Goal: Information Seeking & Learning: Find specific fact

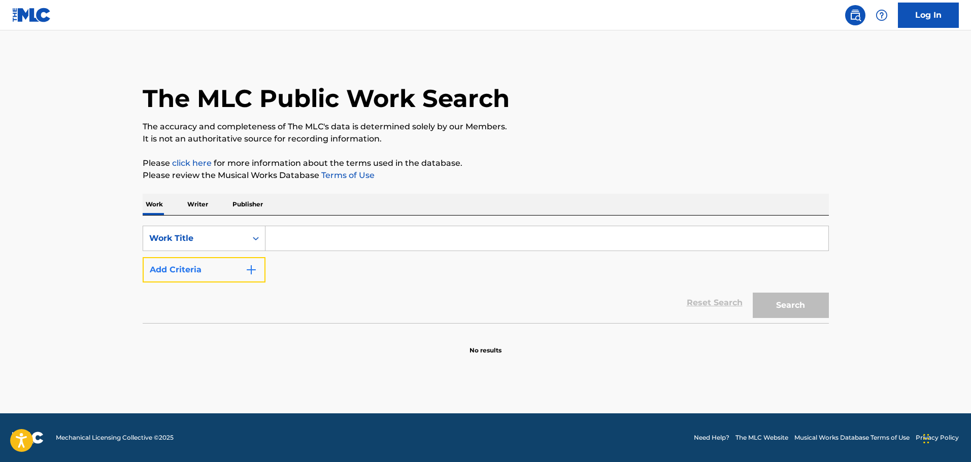
click at [248, 270] on img "Search Form" at bounding box center [251, 270] width 12 height 12
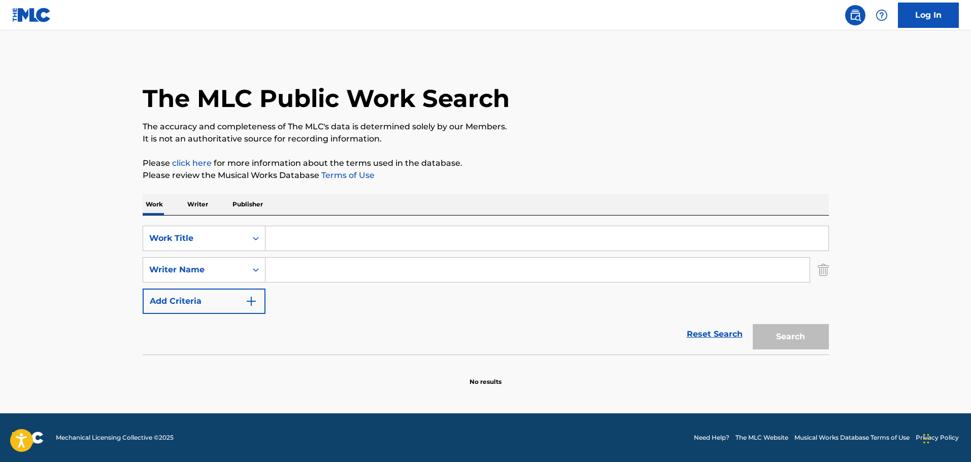
click at [306, 241] on input "Search Form" at bounding box center [547, 238] width 563 height 24
type input "voyage"
paste input "Search Form"
paste input "[PERSON_NAME]"
type input "[PERSON_NAME]"
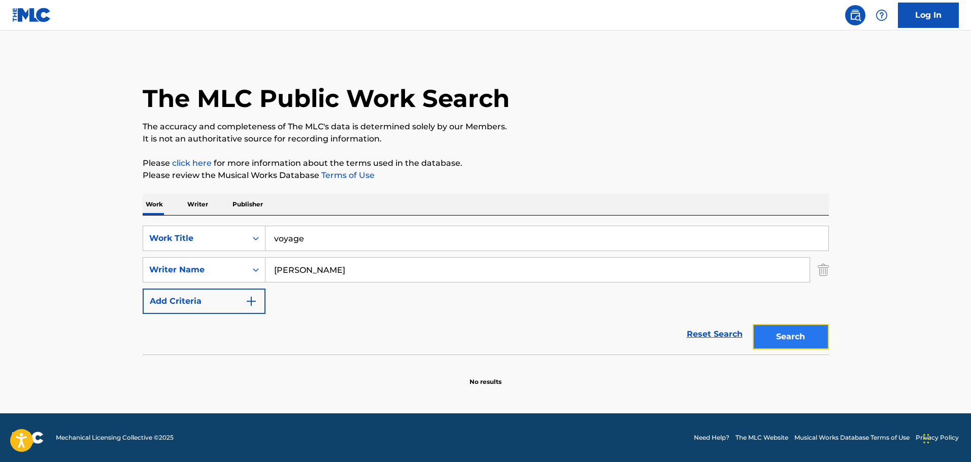
click at [772, 339] on button "Search" at bounding box center [791, 336] width 76 height 25
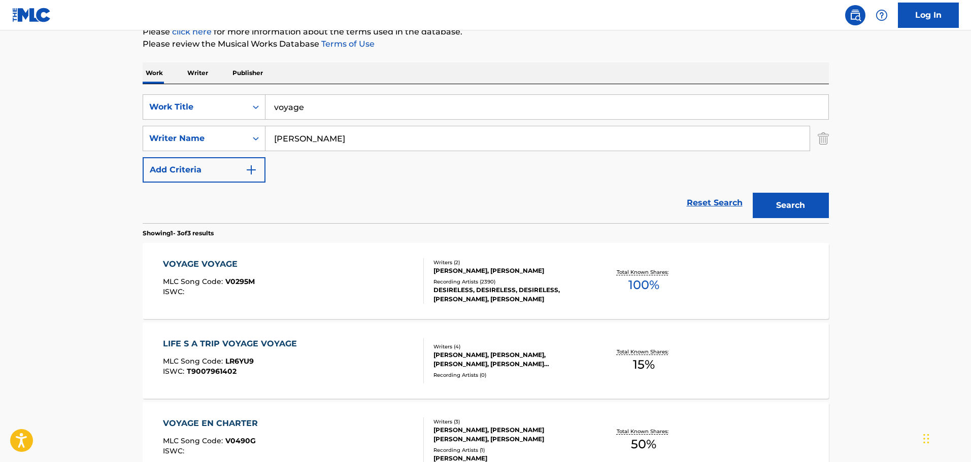
scroll to position [152, 0]
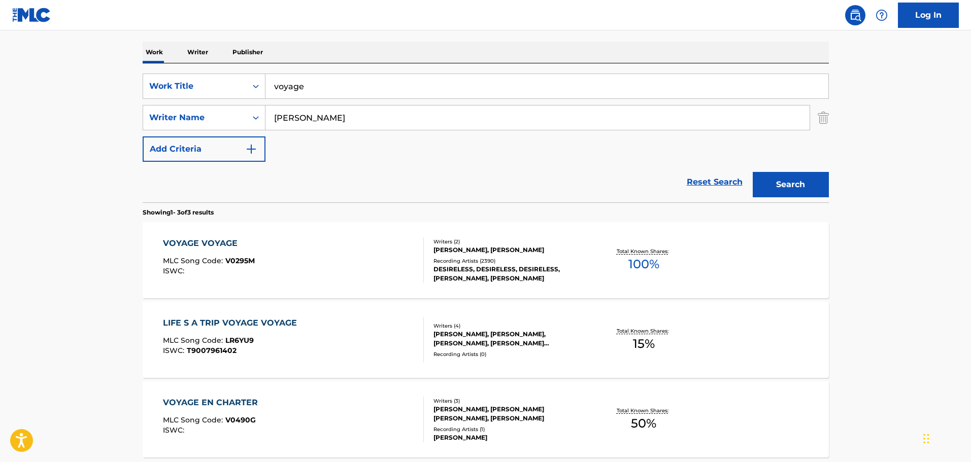
click at [351, 267] on div "VOYAGE VOYAGE MLC Song Code : V0295M ISWC :" at bounding box center [293, 261] width 261 height 46
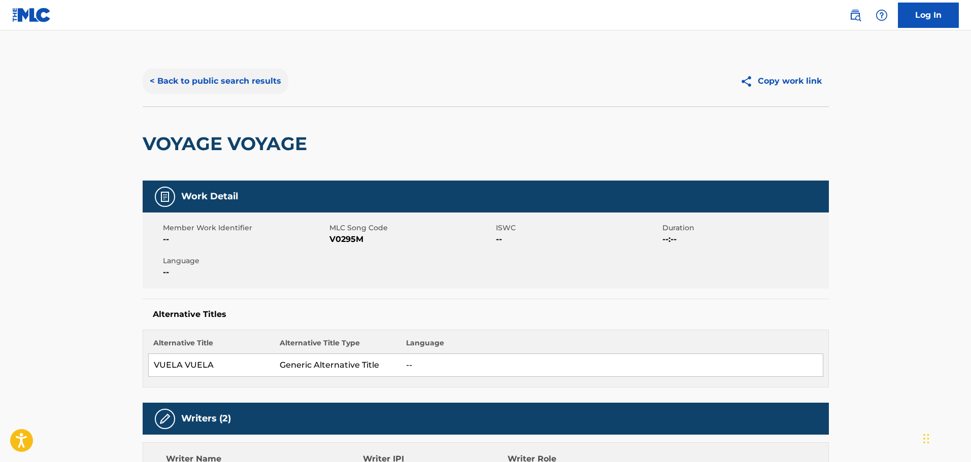
click at [268, 78] on button "< Back to public search results" at bounding box center [216, 81] width 146 height 25
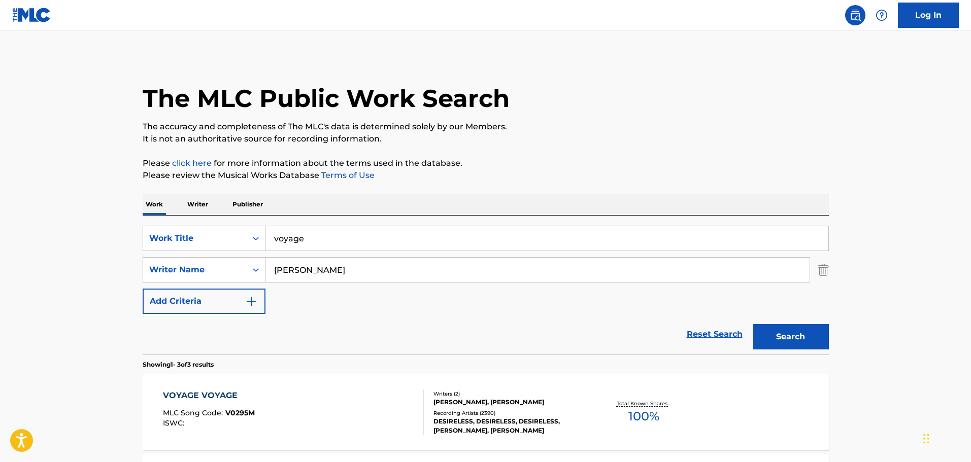
scroll to position [152, 0]
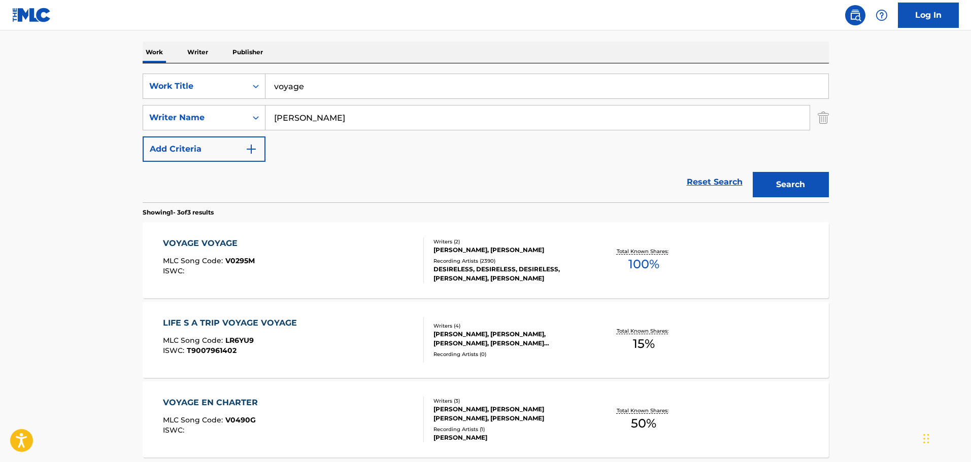
drag, startPoint x: 322, startPoint y: 82, endPoint x: 136, endPoint y: 102, distance: 187.4
click at [275, 80] on input "voyage" at bounding box center [547, 86] width 563 height 24
paste input "Hoy Lo Vi Pasar"
type input "Hoy Lo Vi Pasar"
type input "livi"
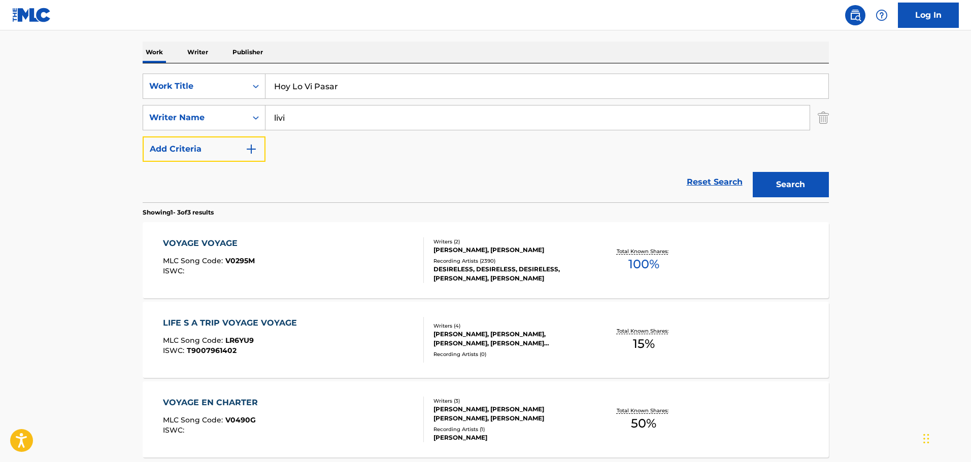
click at [143, 137] on button "Add Criteria" at bounding box center [204, 149] width 123 height 25
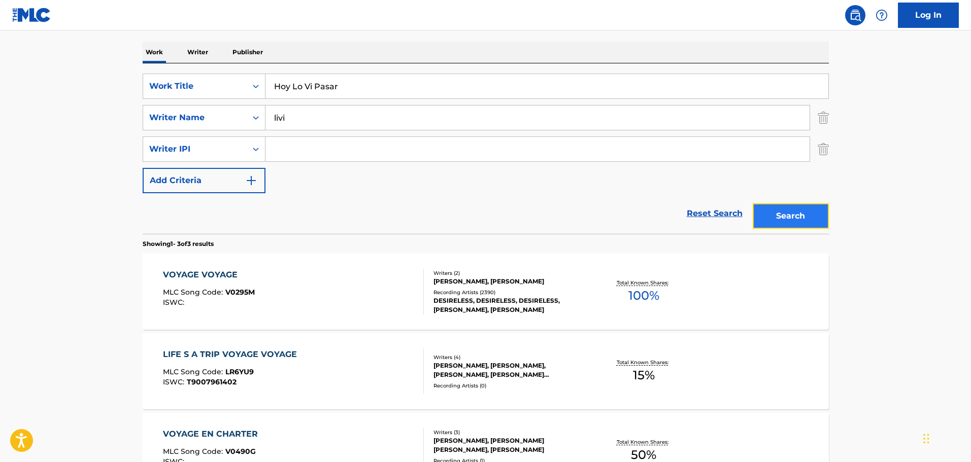
click at [793, 218] on button "Search" at bounding box center [791, 216] width 76 height 25
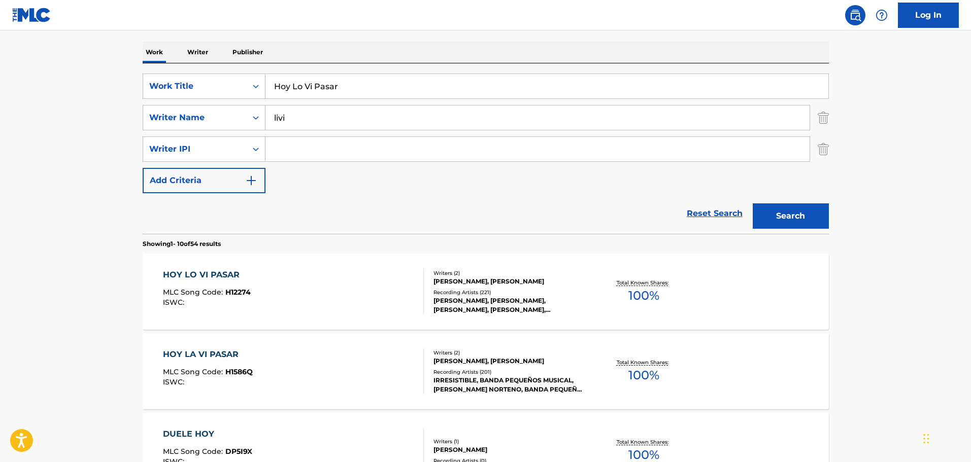
click at [315, 289] on div "HOY LO VI PASAR MLC Song Code : H12274 ISWC :" at bounding box center [293, 292] width 261 height 46
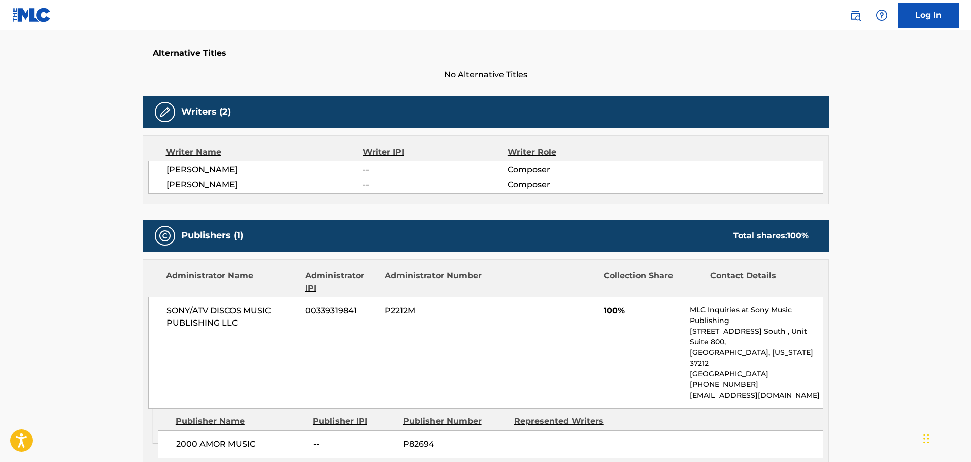
scroll to position [355, 0]
